Goal: Register for event/course: Sign up to attend an event or enroll in a course

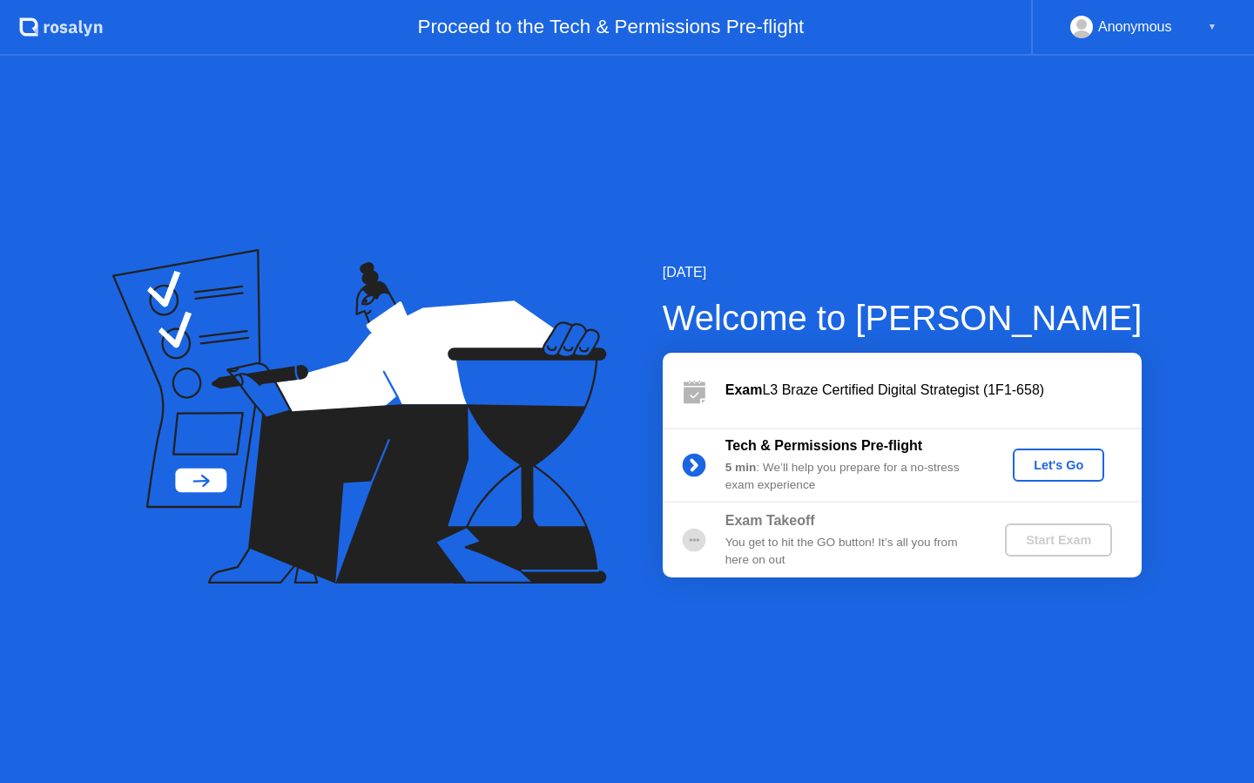
click at [1065, 468] on div "Let's Go" at bounding box center [1057, 465] width 77 height 14
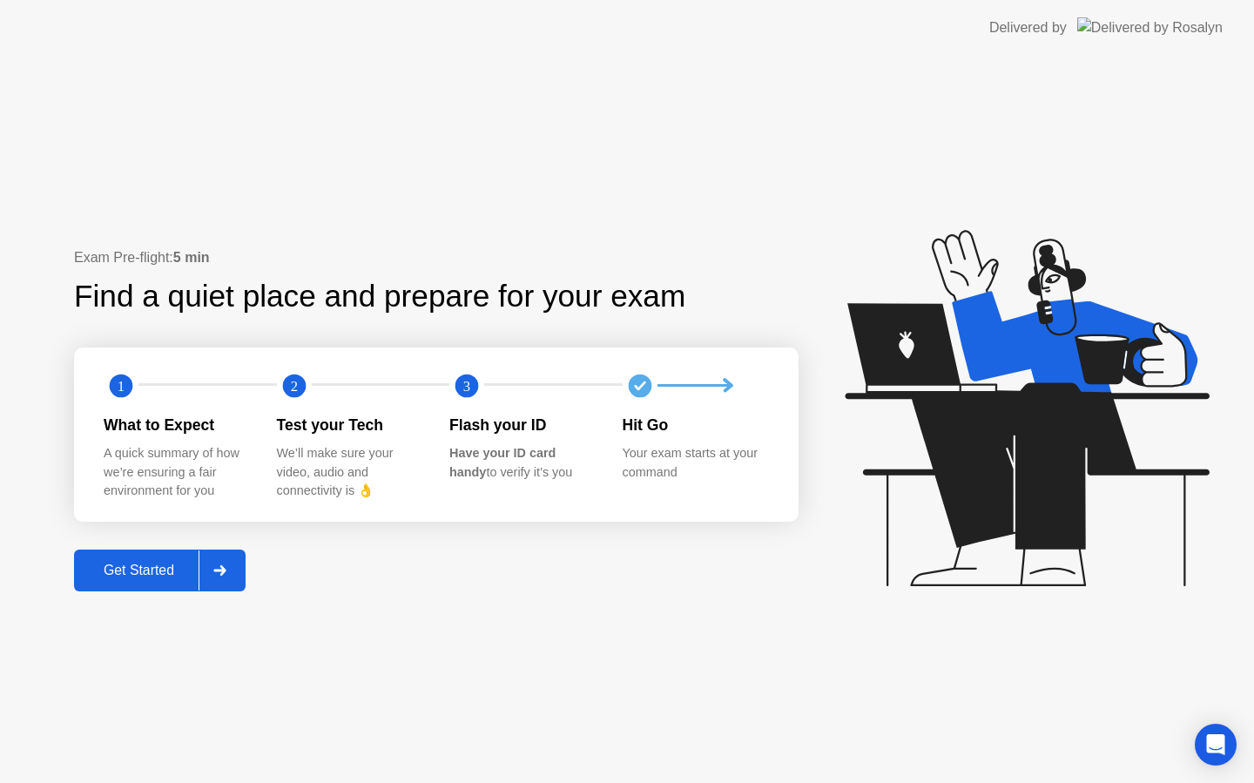
click at [144, 566] on div "Get Started" at bounding box center [138, 570] width 119 height 16
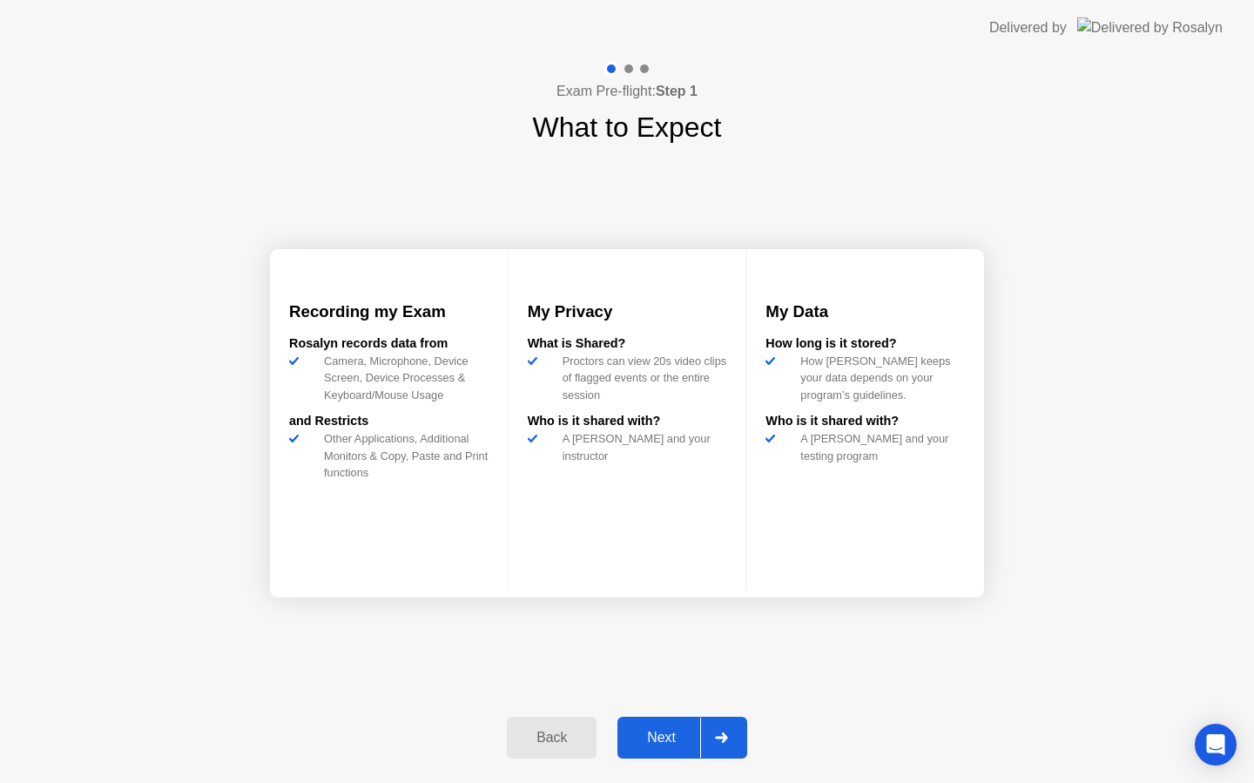
click at [659, 743] on div "Next" at bounding box center [660, 738] width 77 height 16
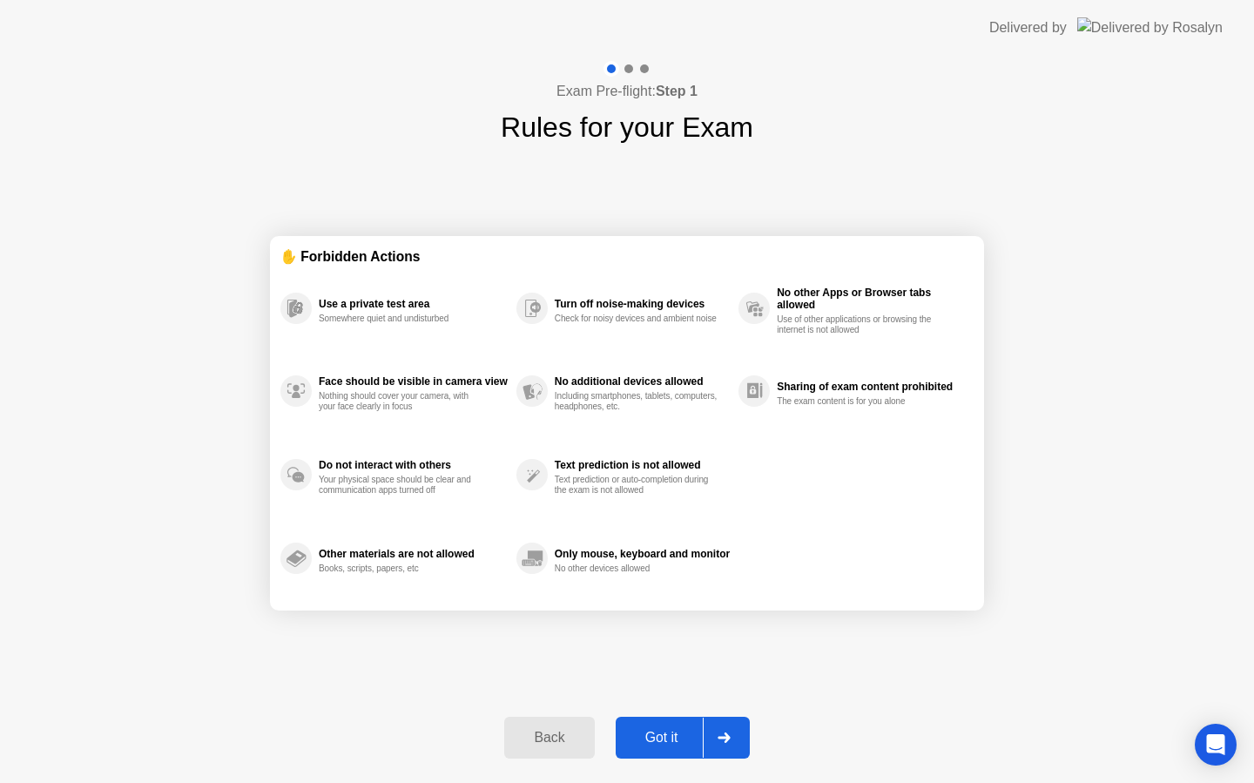
click at [659, 743] on div "Got it" at bounding box center [662, 738] width 82 height 16
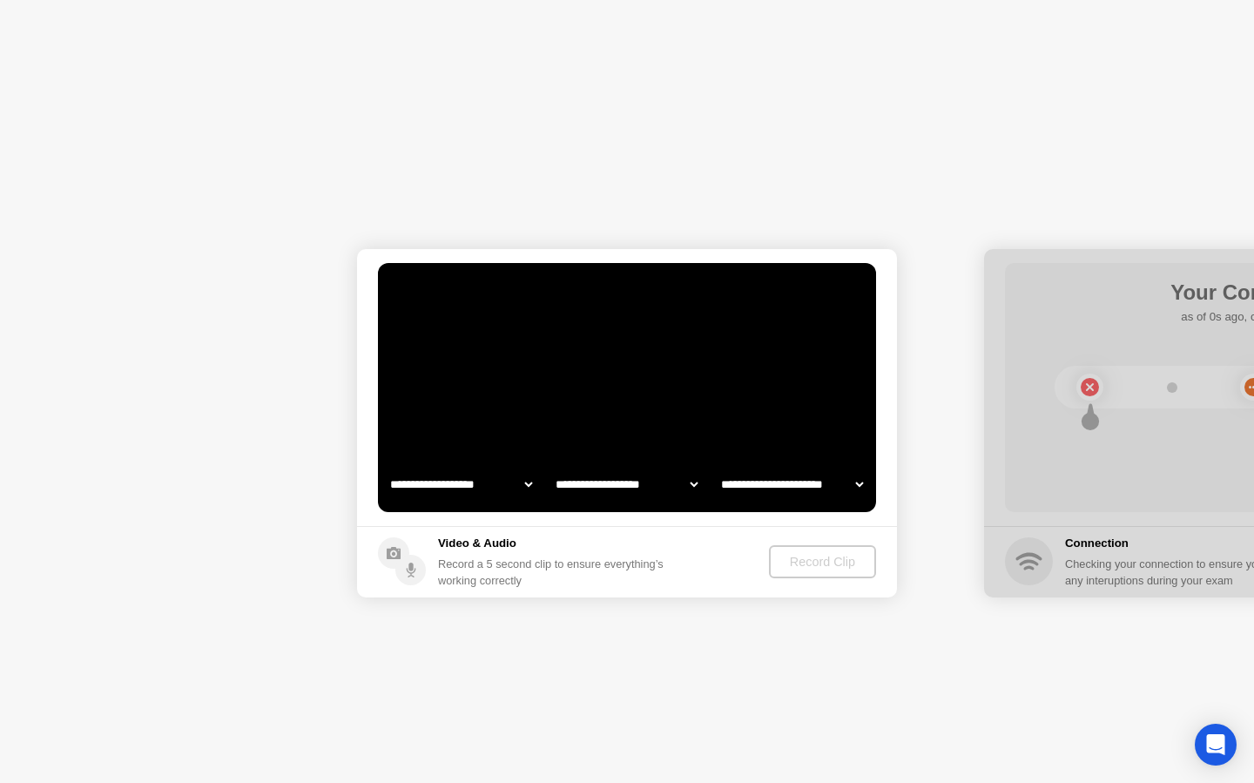
select select "**********"
select select "*******"
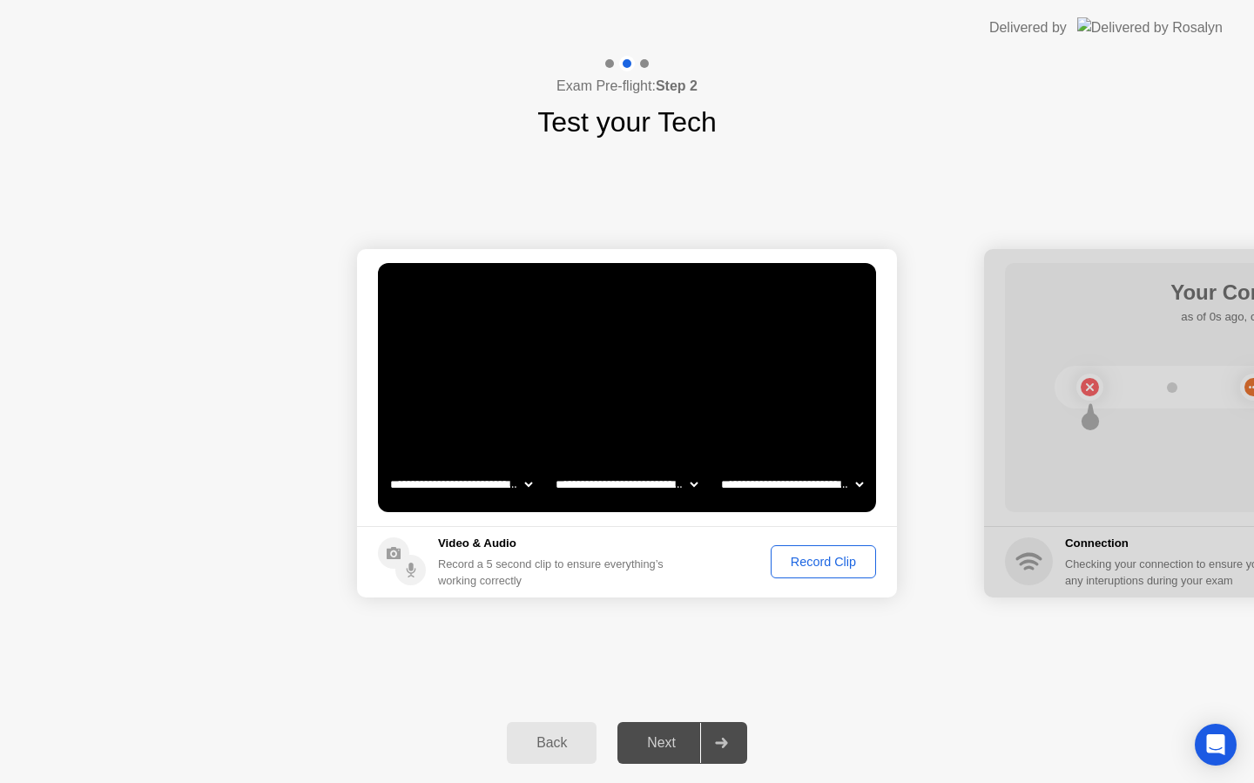
click at [829, 567] on div "Record Clip" at bounding box center [823, 562] width 93 height 14
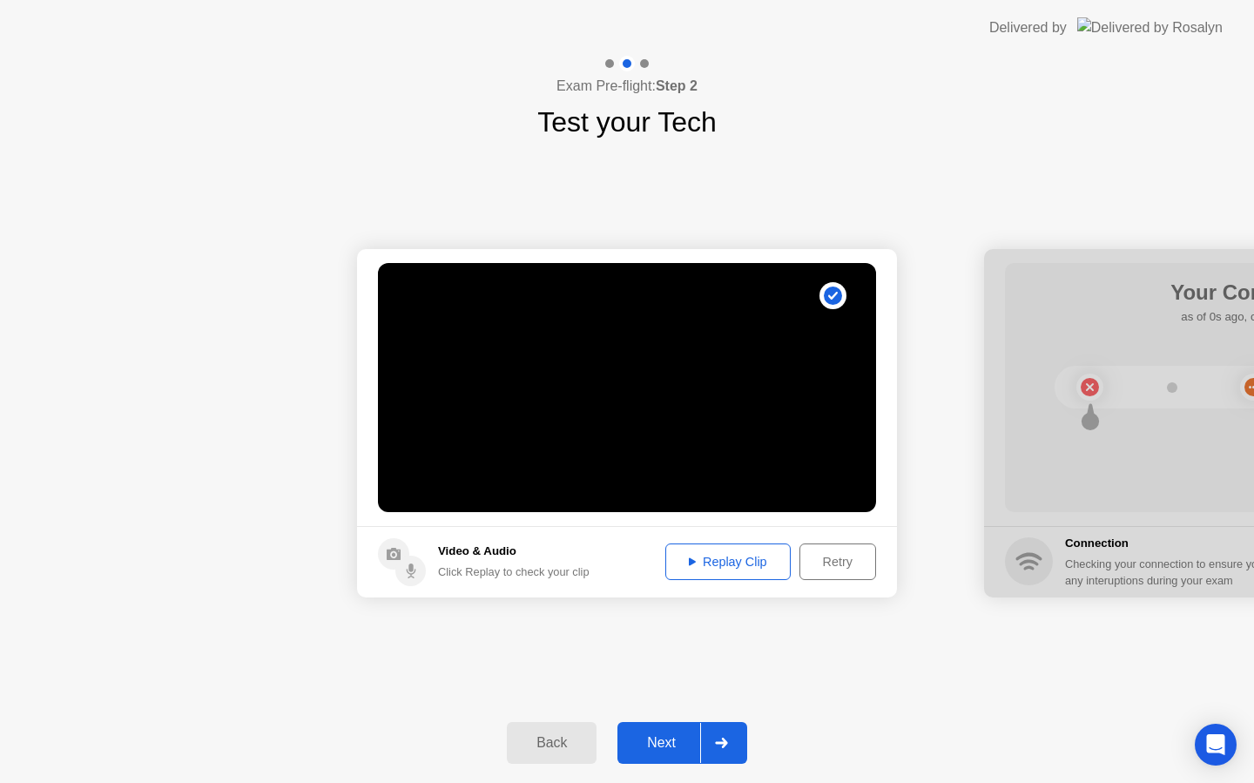
click at [656, 755] on button "Next" at bounding box center [682, 743] width 130 height 42
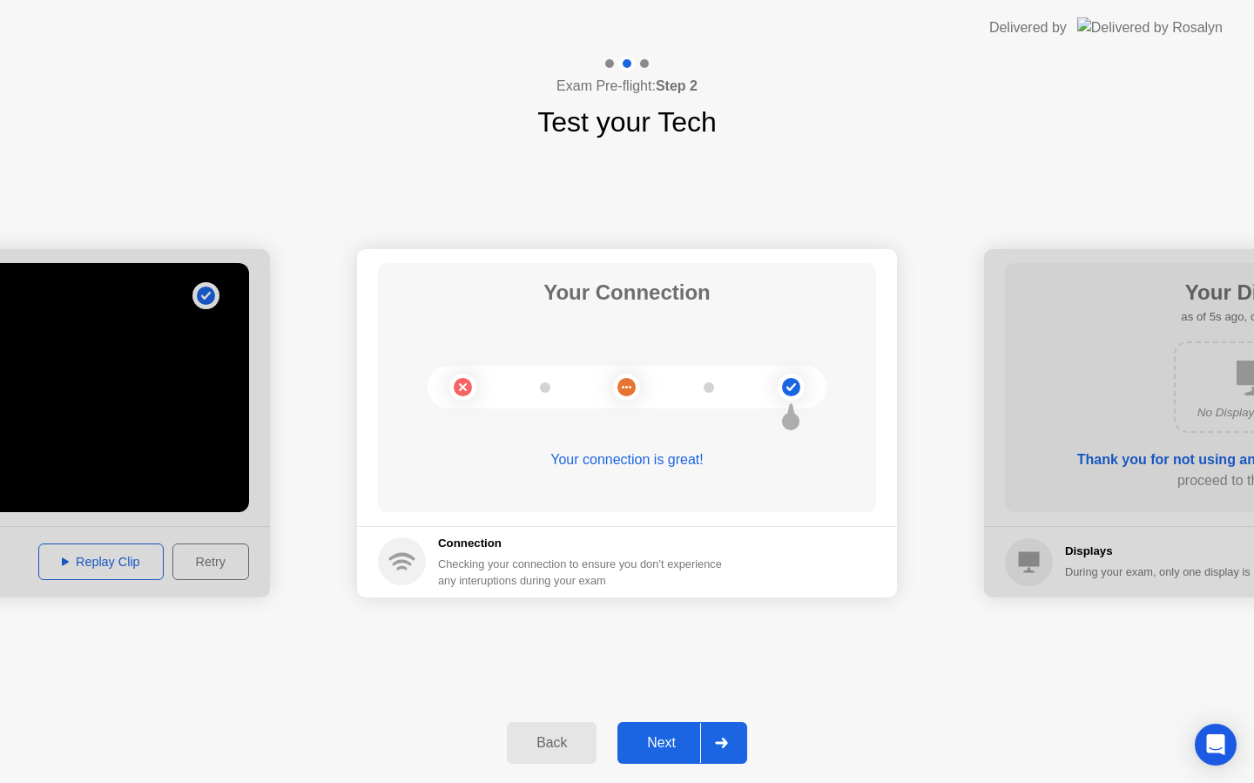
click at [656, 745] on div "Next" at bounding box center [660, 743] width 77 height 16
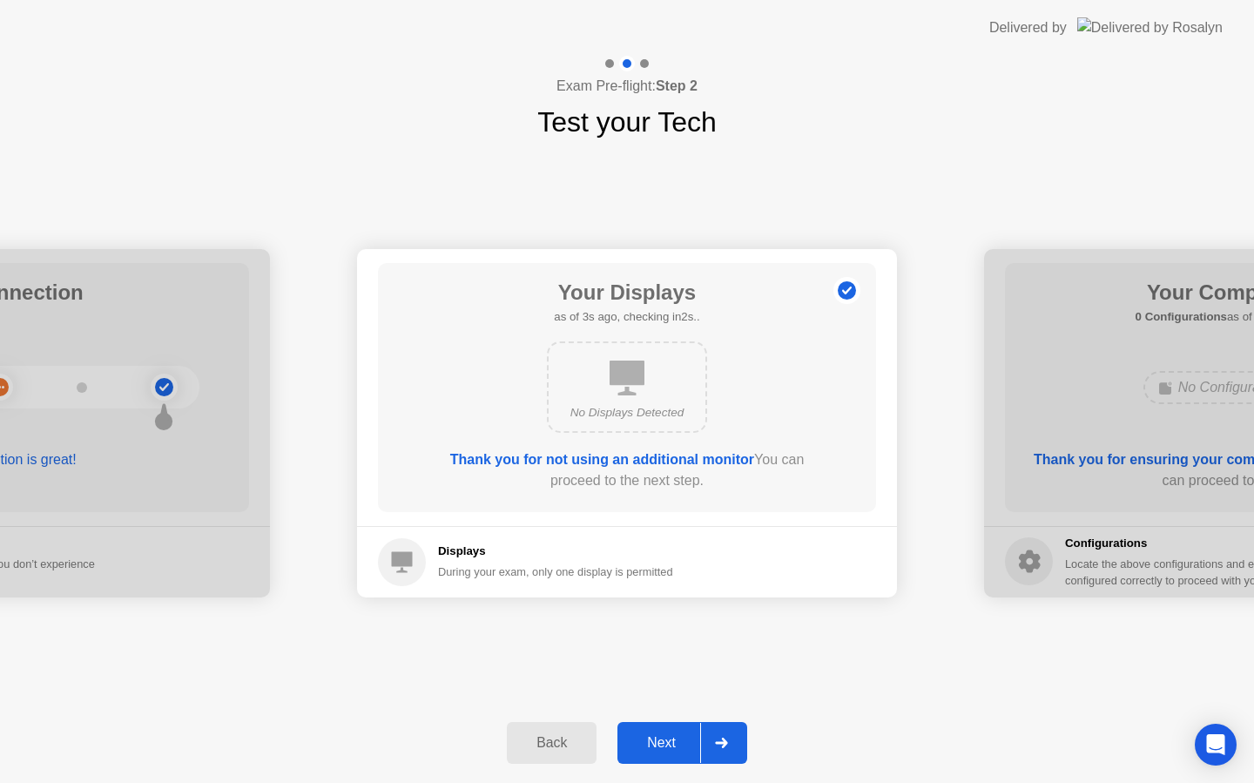
click at [660, 743] on div "Next" at bounding box center [660, 743] width 77 height 16
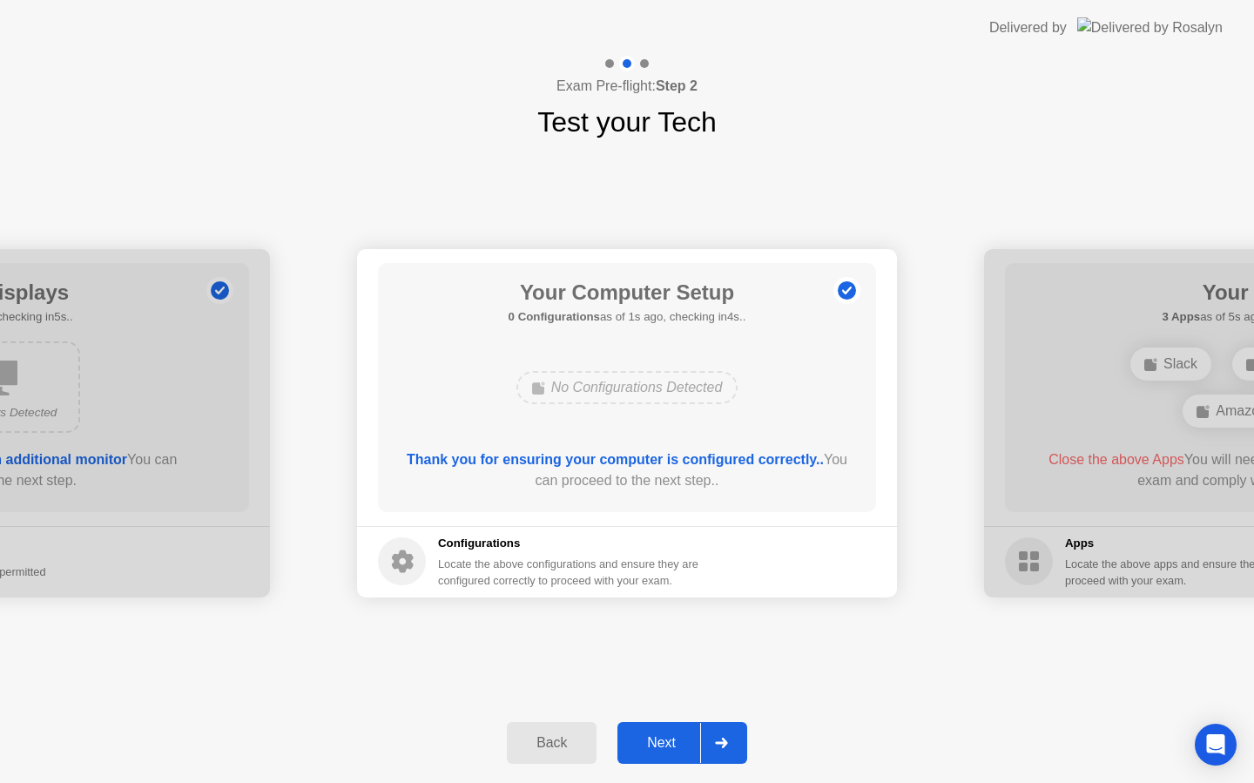
click at [662, 743] on div "Next" at bounding box center [660, 743] width 77 height 16
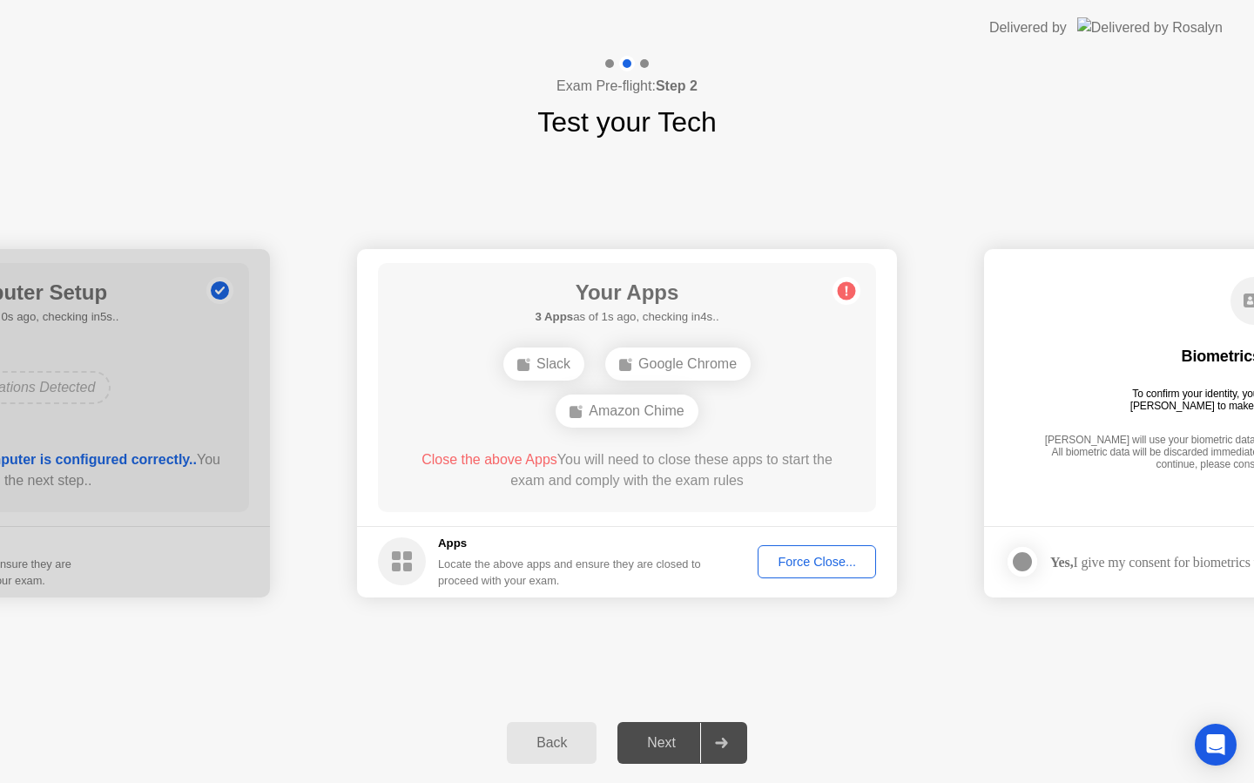
click at [841, 566] on div "Force Close..." at bounding box center [816, 562] width 106 height 14
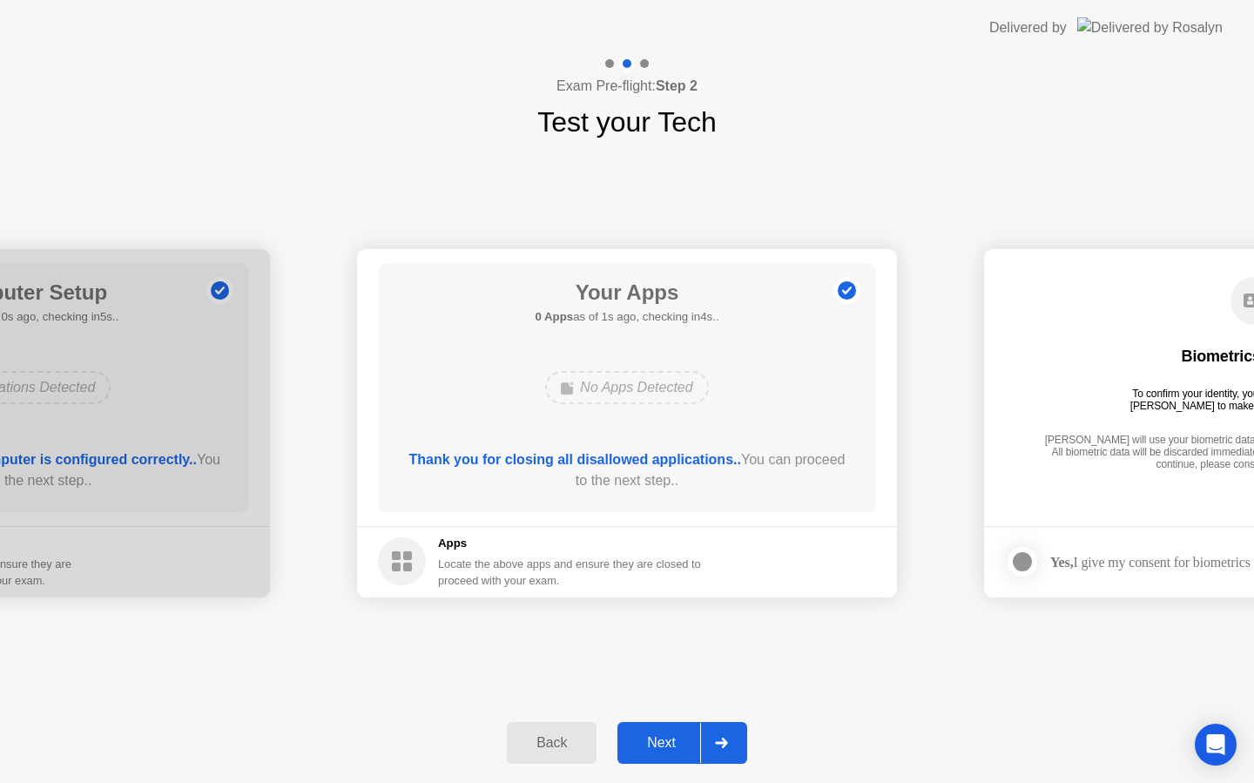
click at [670, 735] on div "Next" at bounding box center [660, 743] width 77 height 16
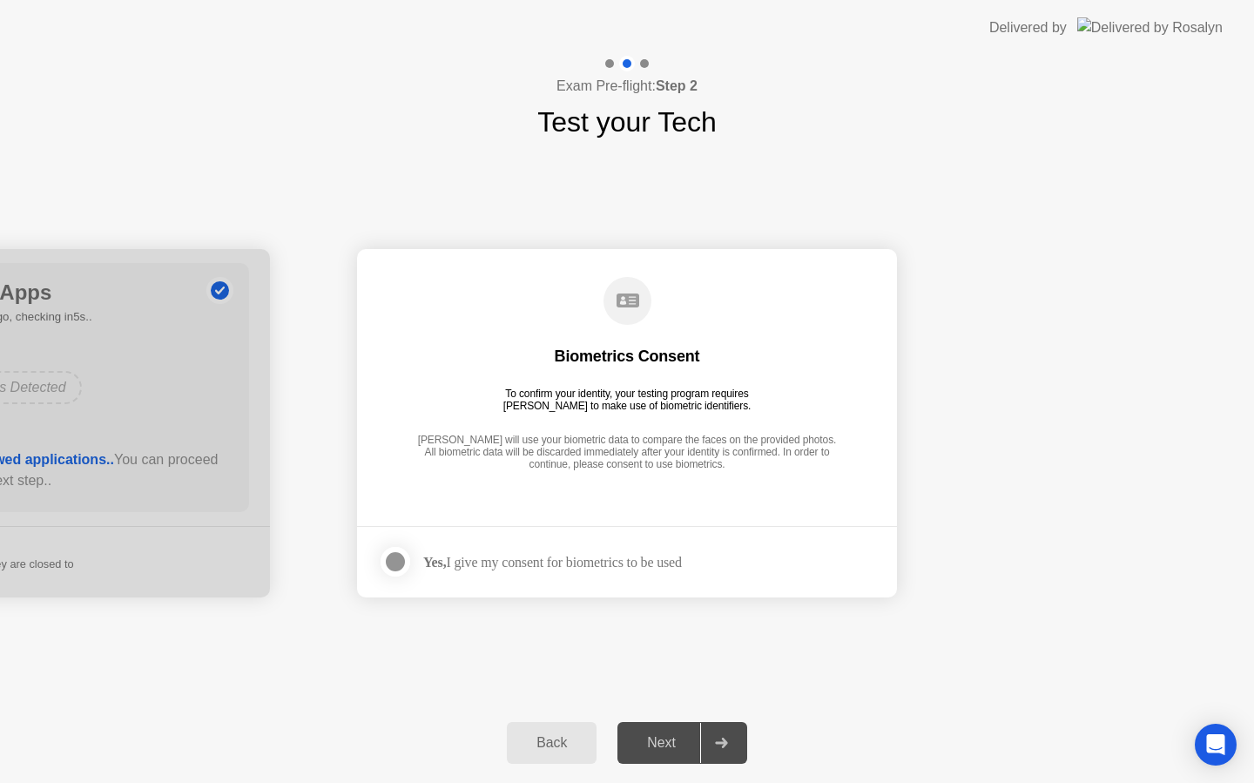
click at [619, 559] on div "Yes, I give my consent for biometrics to be used" at bounding box center [552, 562] width 259 height 17
click at [395, 555] on div at bounding box center [395, 561] width 21 height 21
click at [674, 729] on button "Next" at bounding box center [682, 743] width 130 height 42
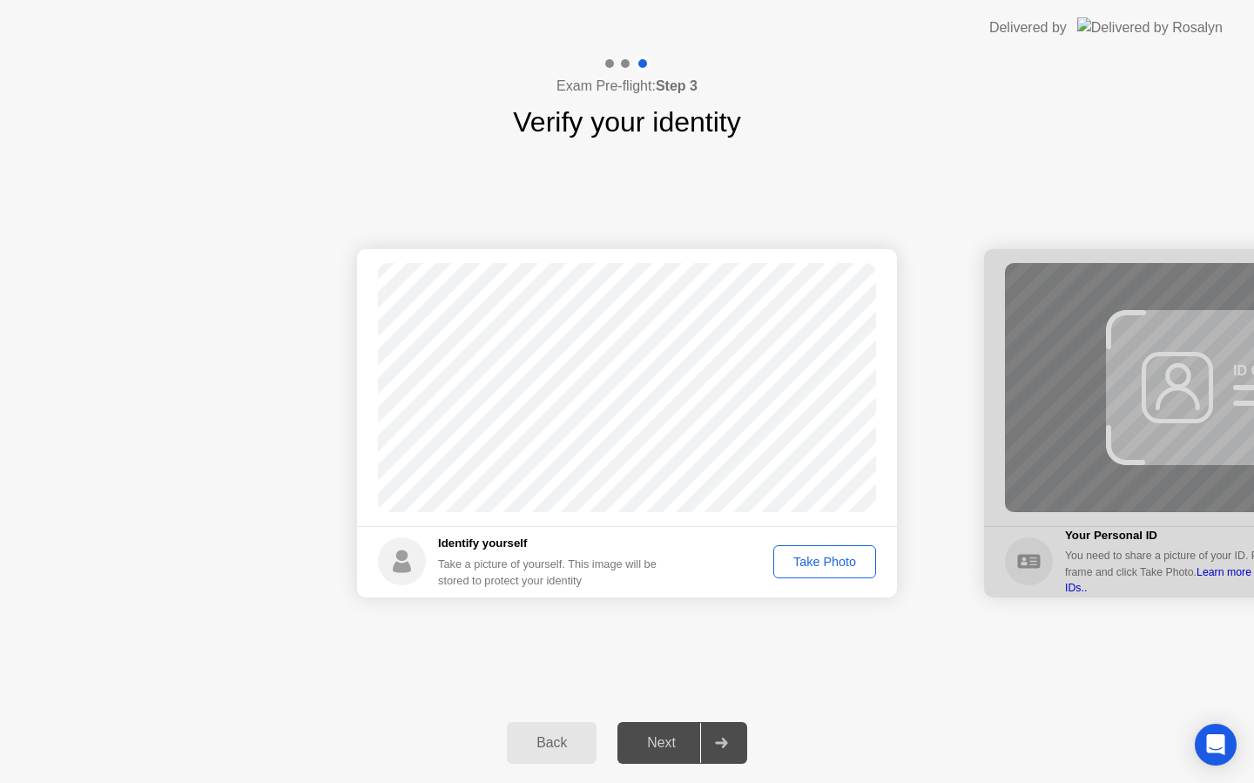
click at [810, 557] on div "Take Photo" at bounding box center [824, 562] width 91 height 14
click at [671, 738] on div "Next" at bounding box center [660, 743] width 77 height 16
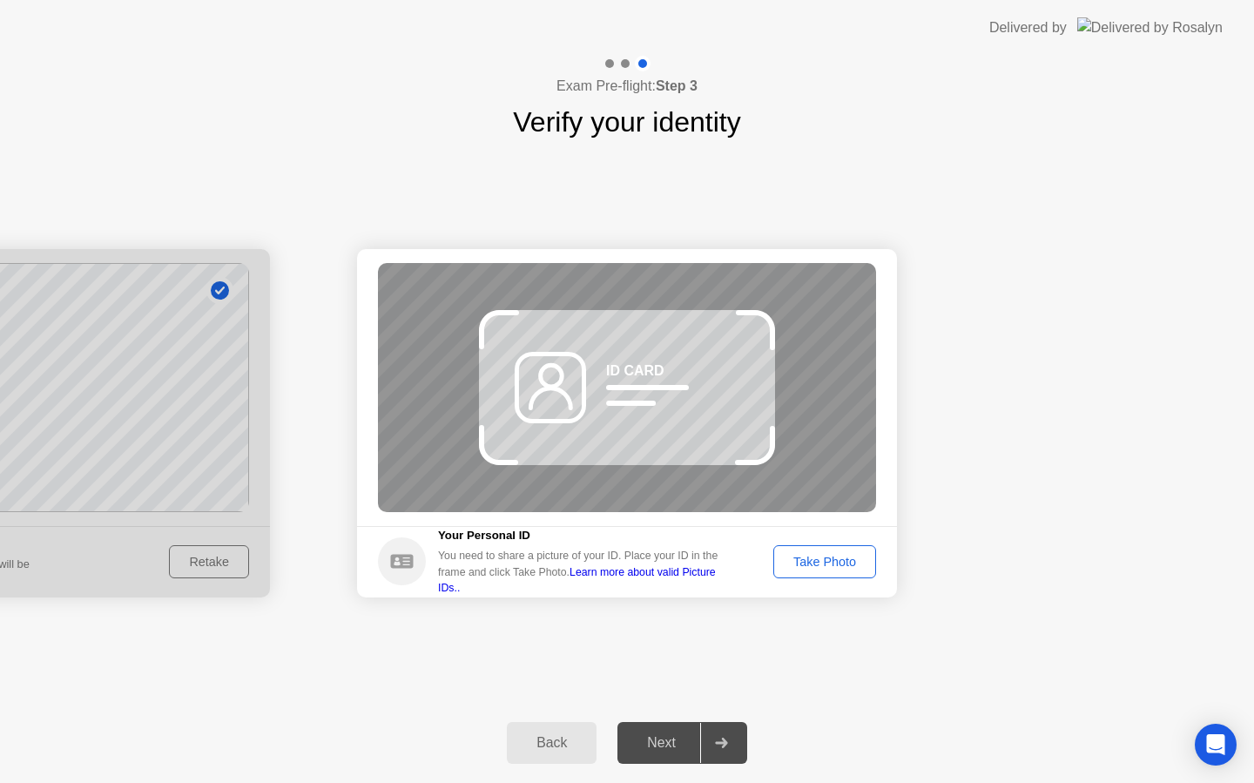
click at [703, 578] on link "Learn more about valid Picture IDs.." at bounding box center [577, 580] width 278 height 28
click at [804, 561] on div "Take Photo" at bounding box center [824, 562] width 91 height 14
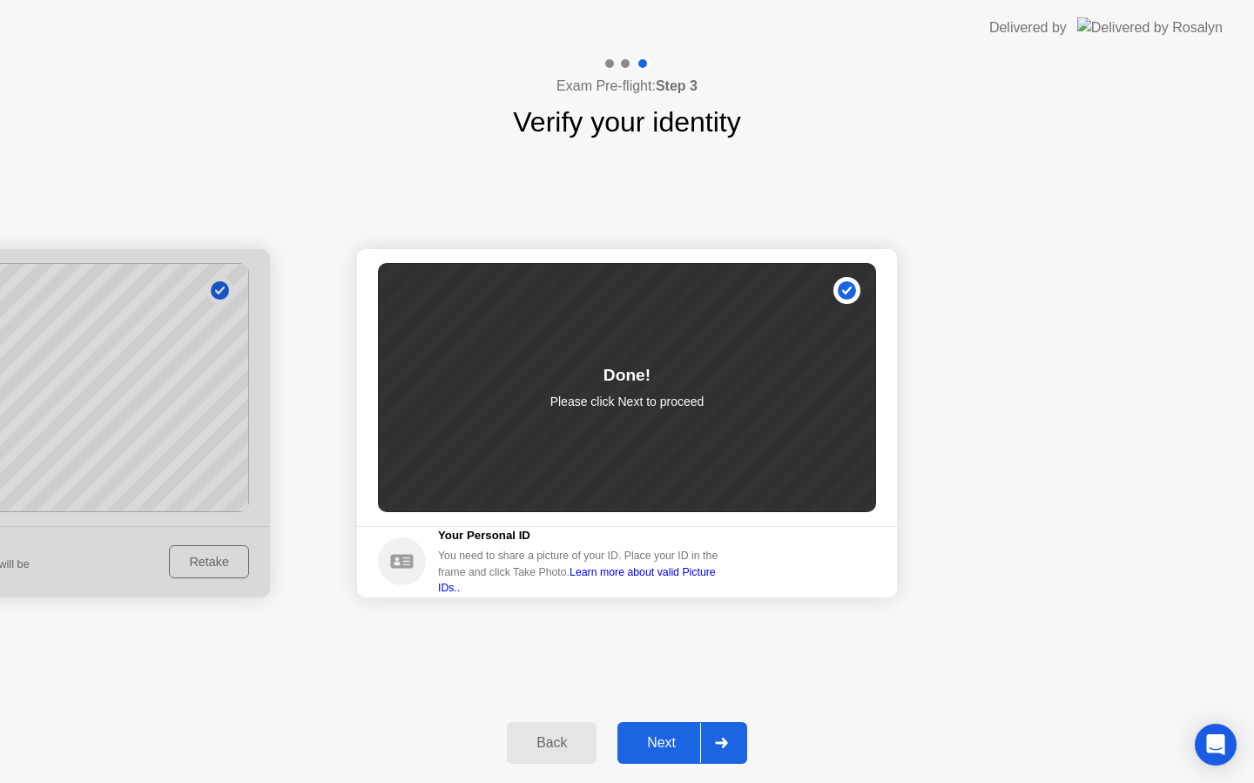
click at [648, 743] on div "Next" at bounding box center [660, 743] width 77 height 16
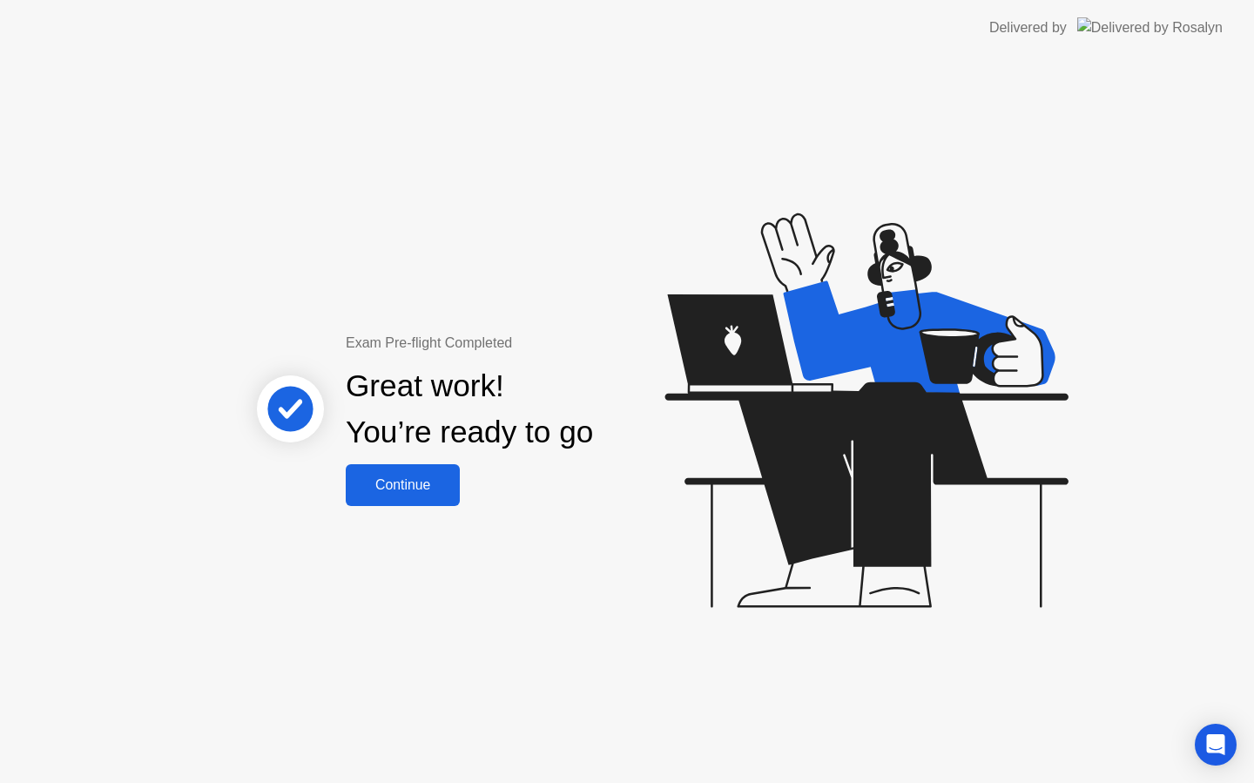
click at [420, 496] on button "Continue" at bounding box center [403, 485] width 114 height 42
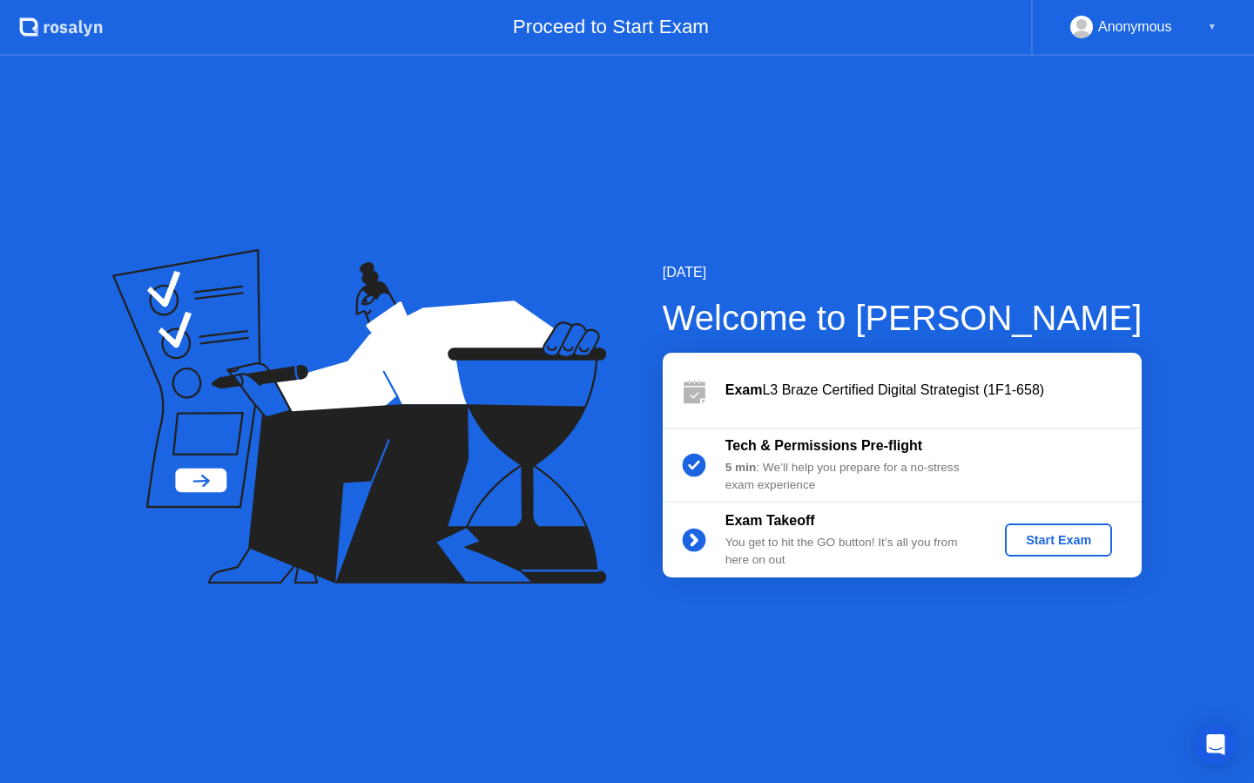
click at [1079, 537] on div "Start Exam" at bounding box center [1058, 540] width 93 height 14
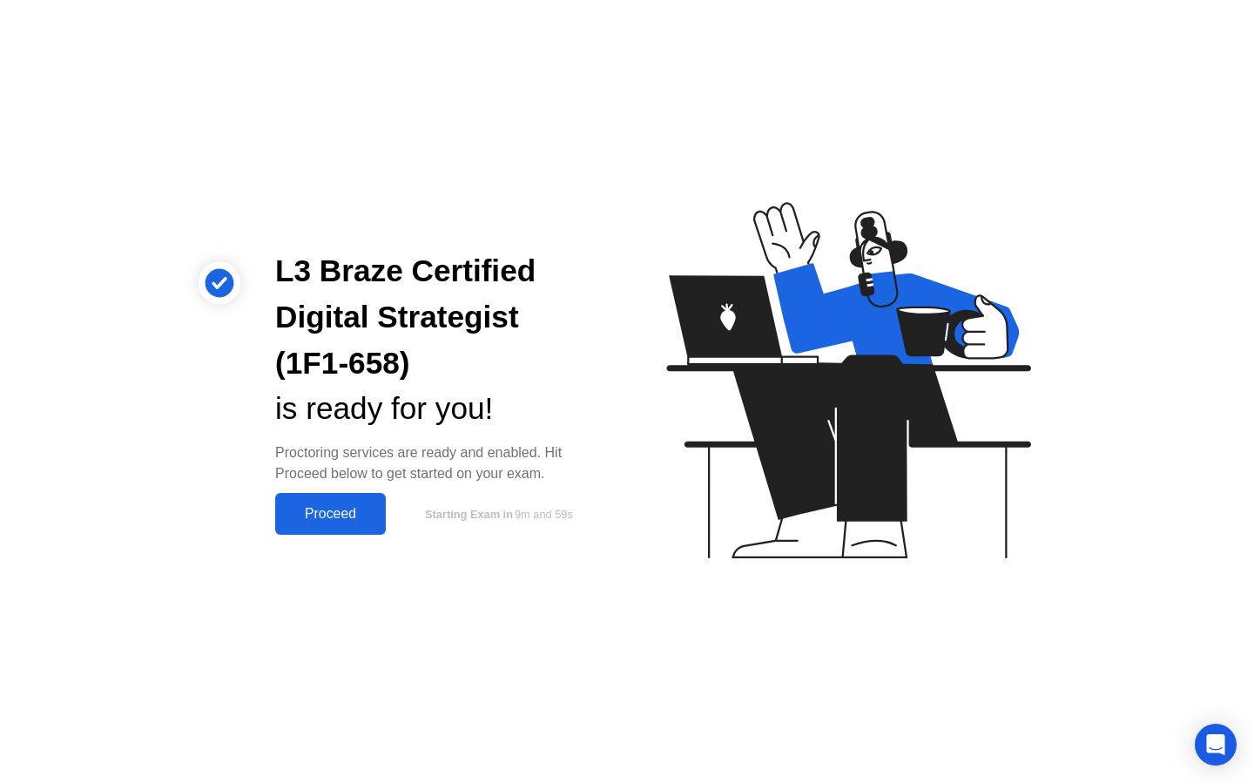
click at [325, 519] on div "Proceed" at bounding box center [330, 514] width 100 height 16
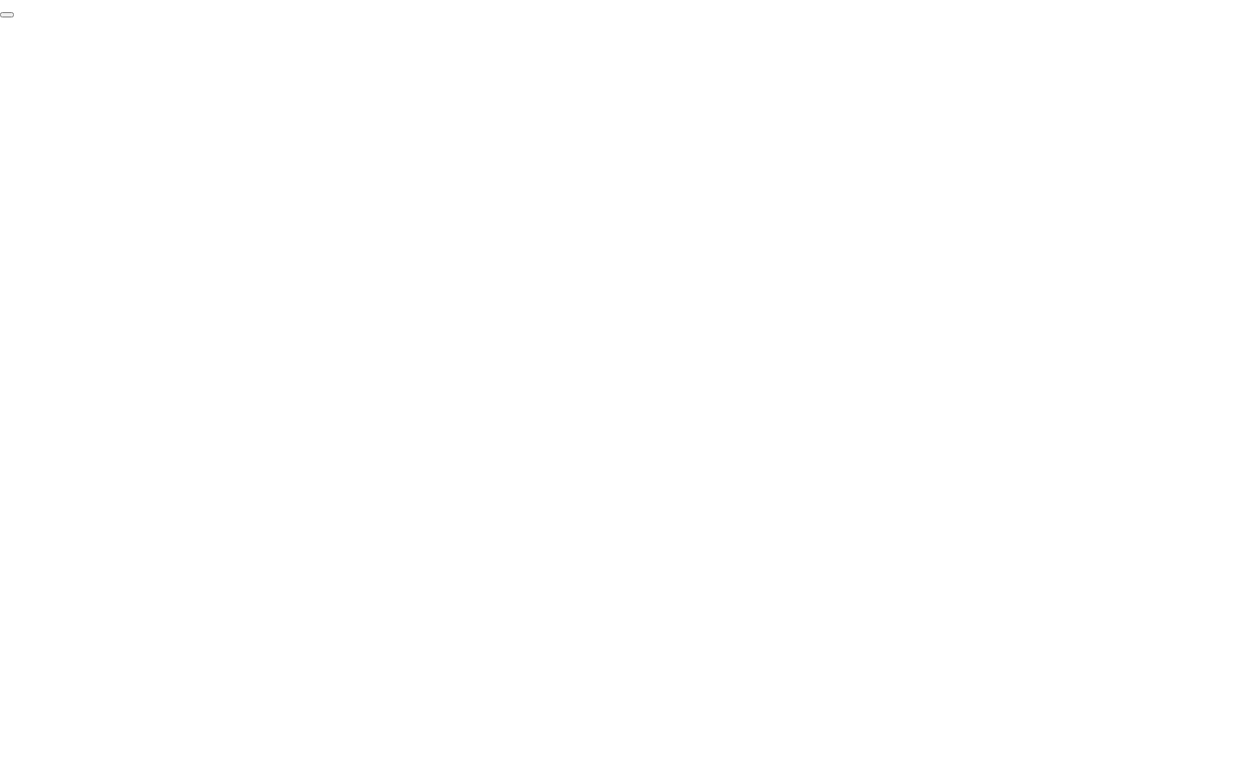
click at [14, 17] on button "End Proctoring Session" at bounding box center [7, 14] width 14 height 5
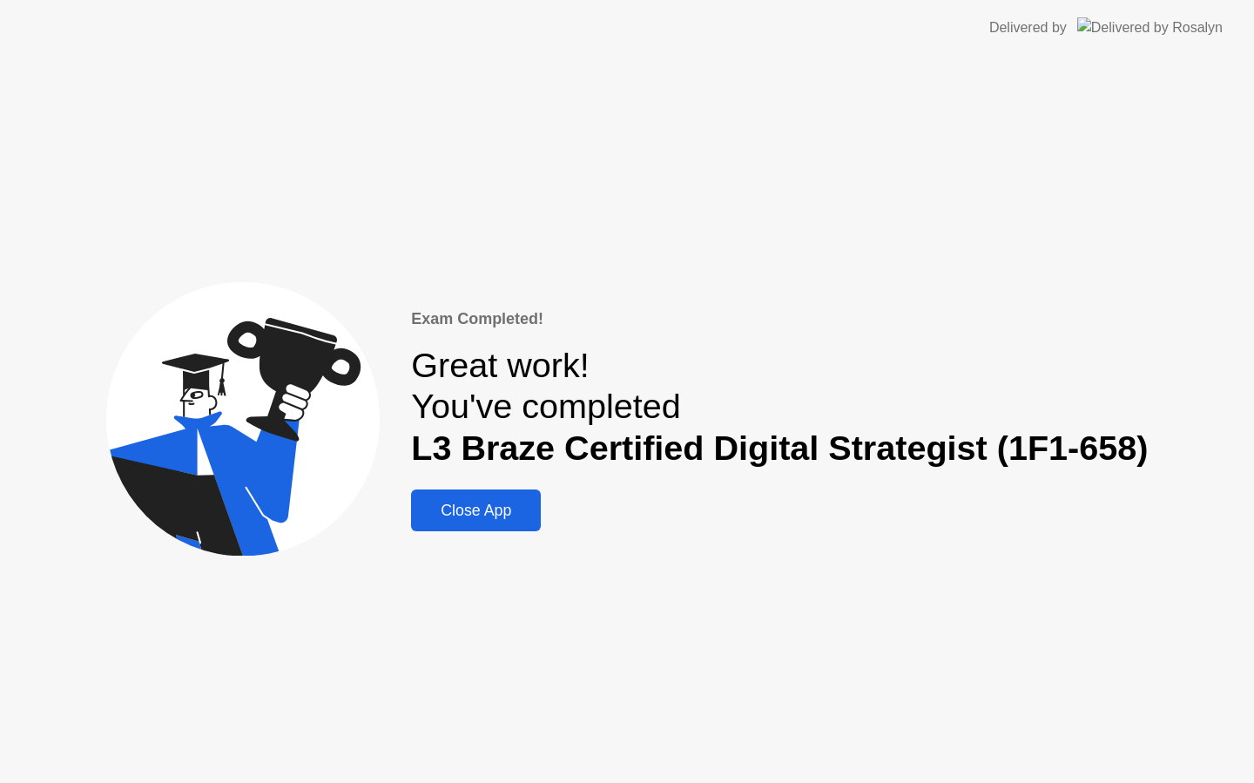
click at [485, 515] on div "Close App" at bounding box center [475, 510] width 119 height 18
